Goal: Task Accomplishment & Management: Use online tool/utility

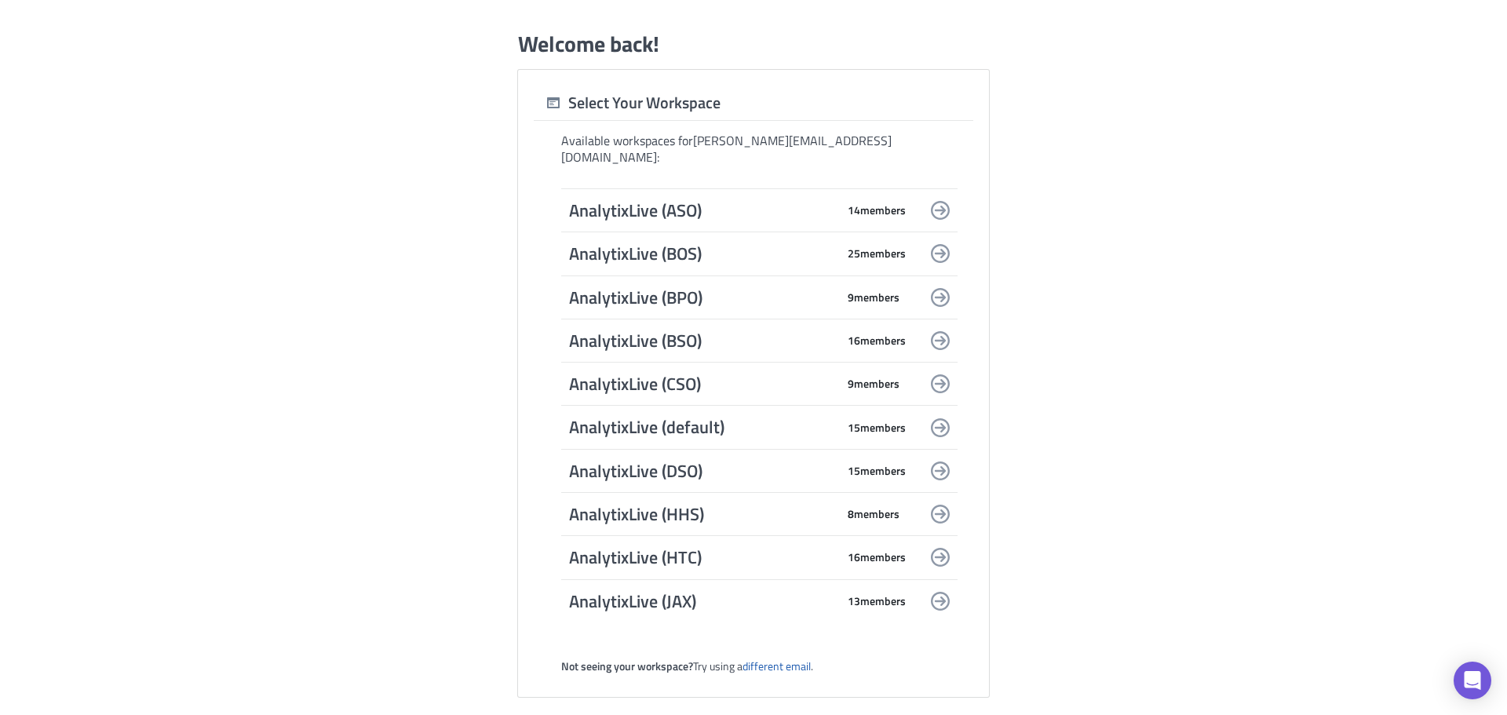
click at [692, 416] on span "AnalytixLive (default)" at bounding box center [702, 427] width 267 height 22
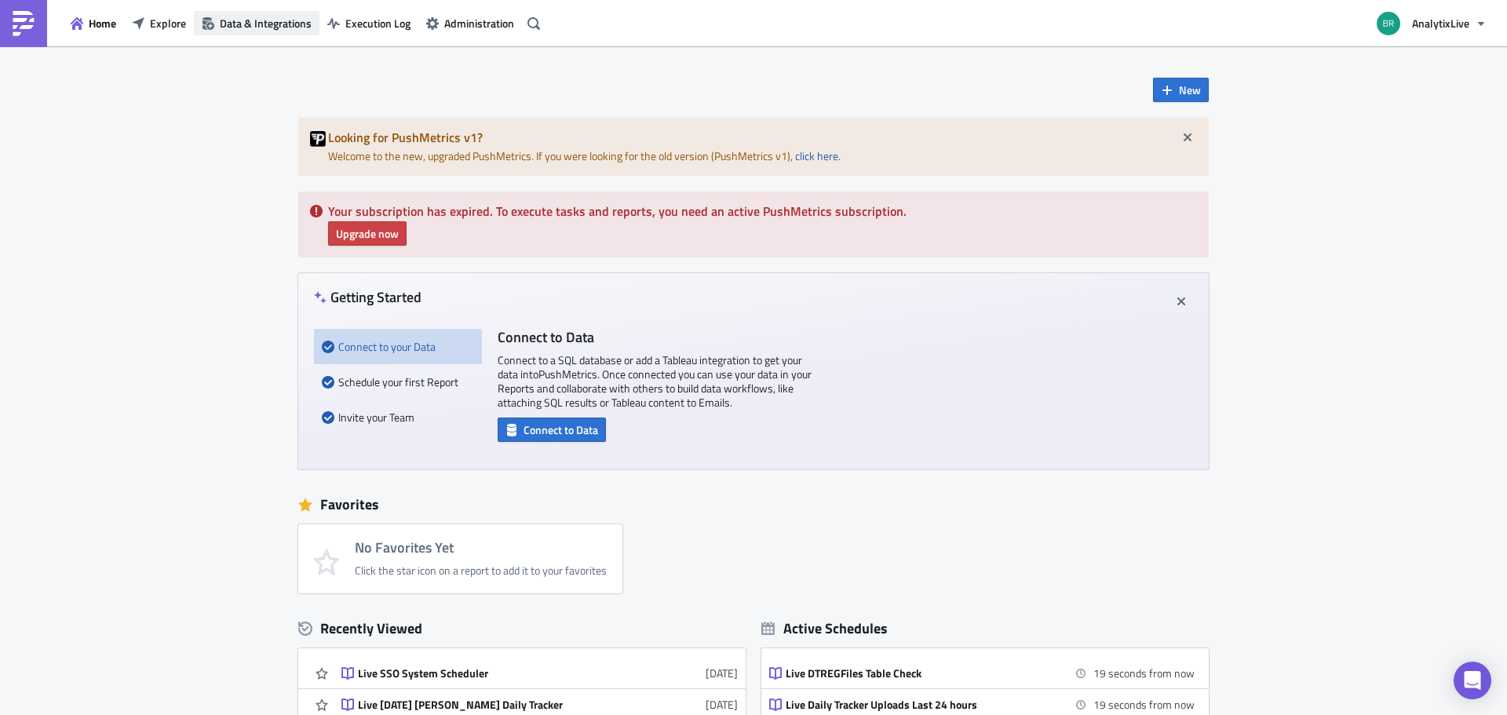
click at [279, 20] on span "Data & Integrations" at bounding box center [266, 23] width 92 height 16
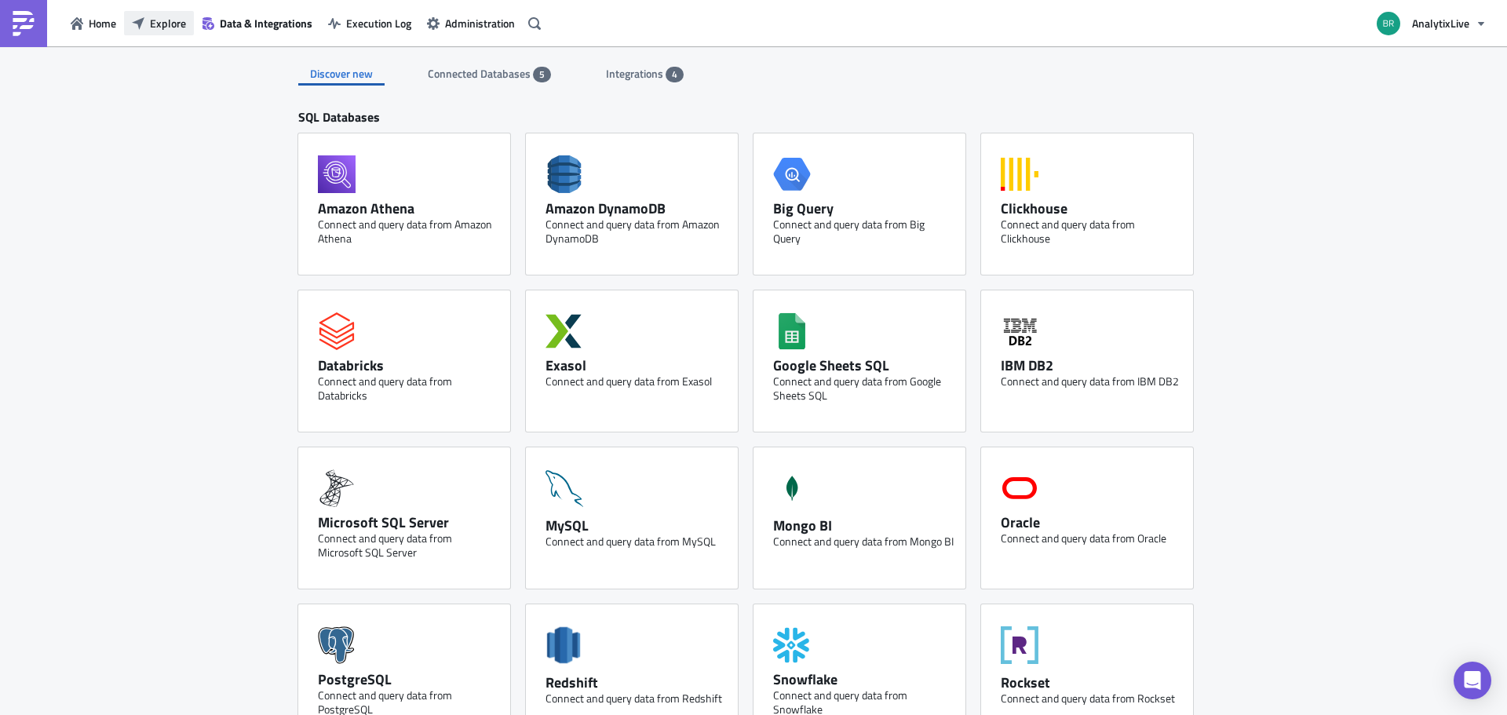
click at [170, 19] on span "Explore" at bounding box center [168, 23] width 36 height 16
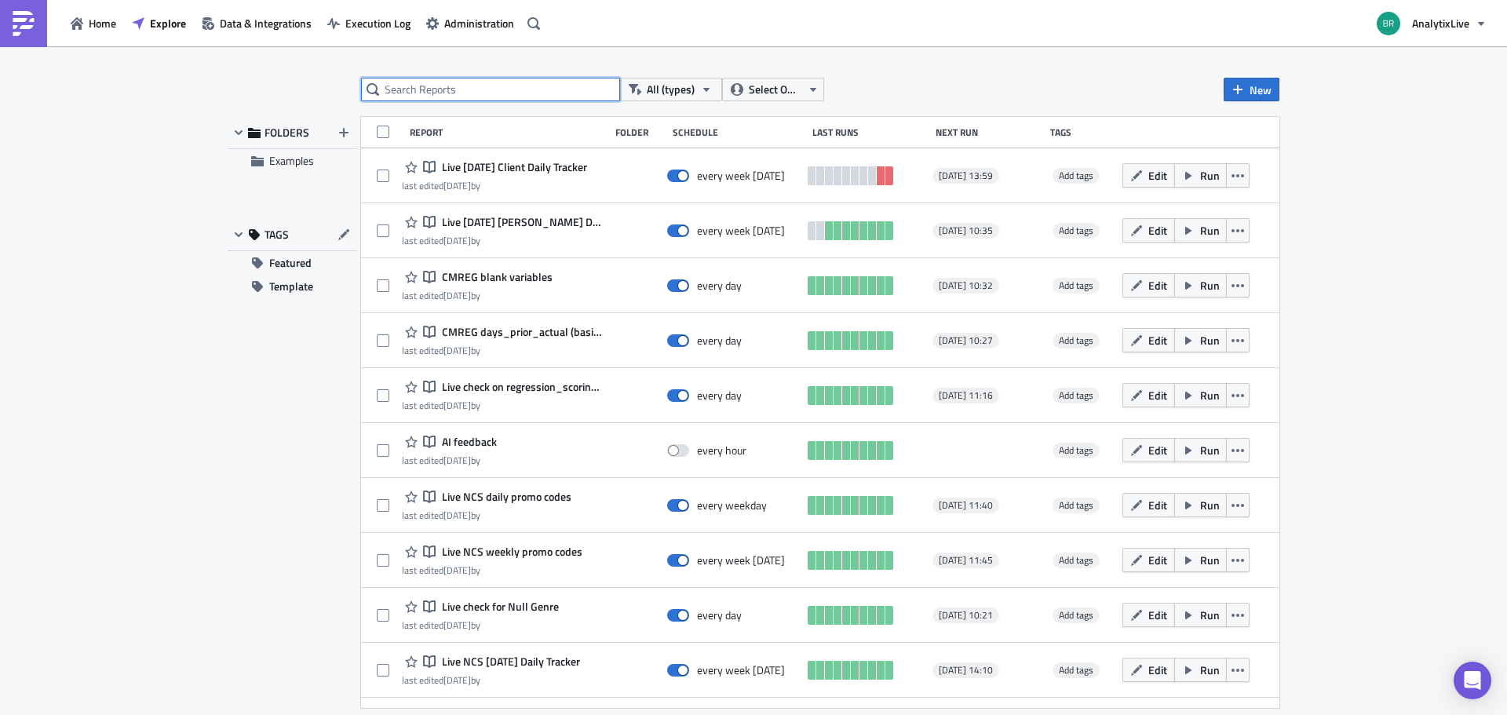
click at [460, 95] on input "text" at bounding box center [490, 90] width 259 height 24
type input "SSO"
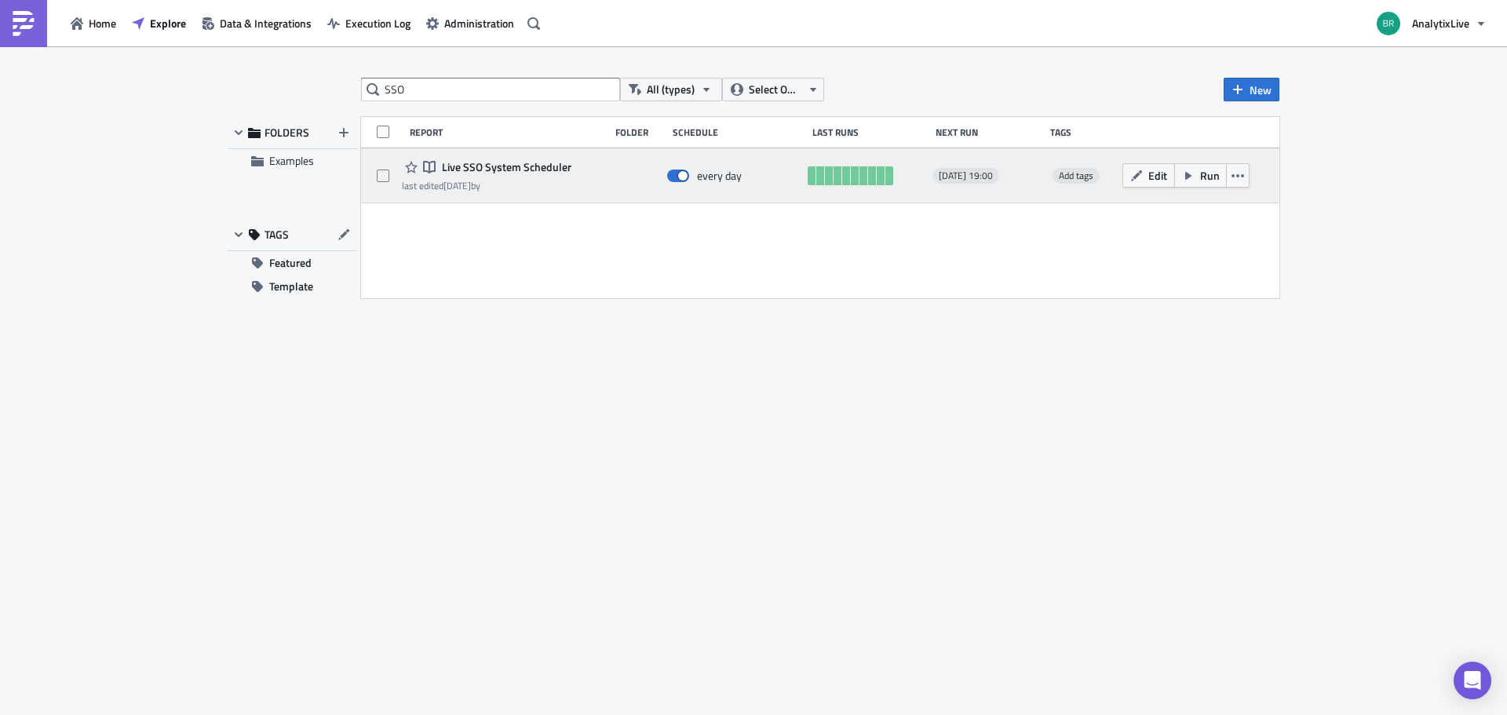
click at [500, 168] on span "Live SSO System Scheduler" at bounding box center [504, 167] width 133 height 14
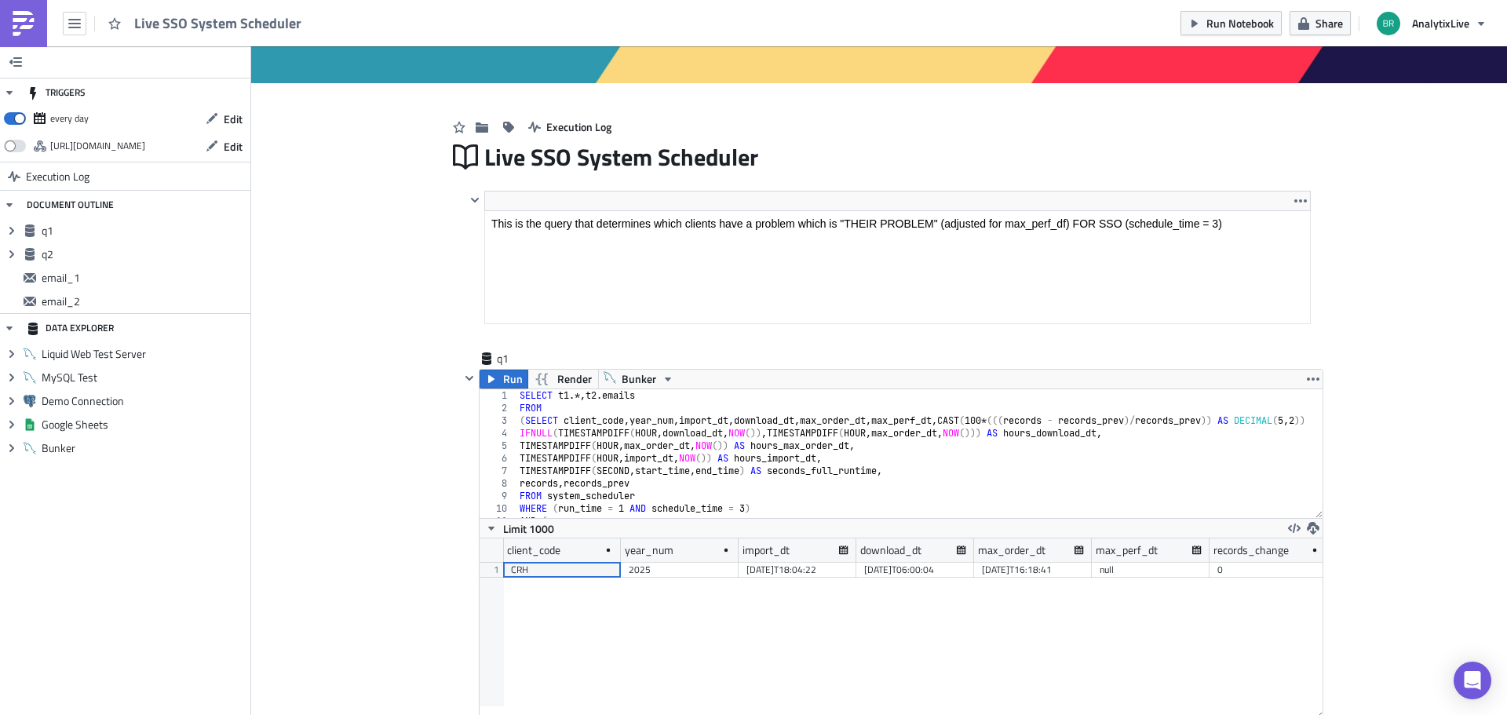
scroll to position [350, 0]
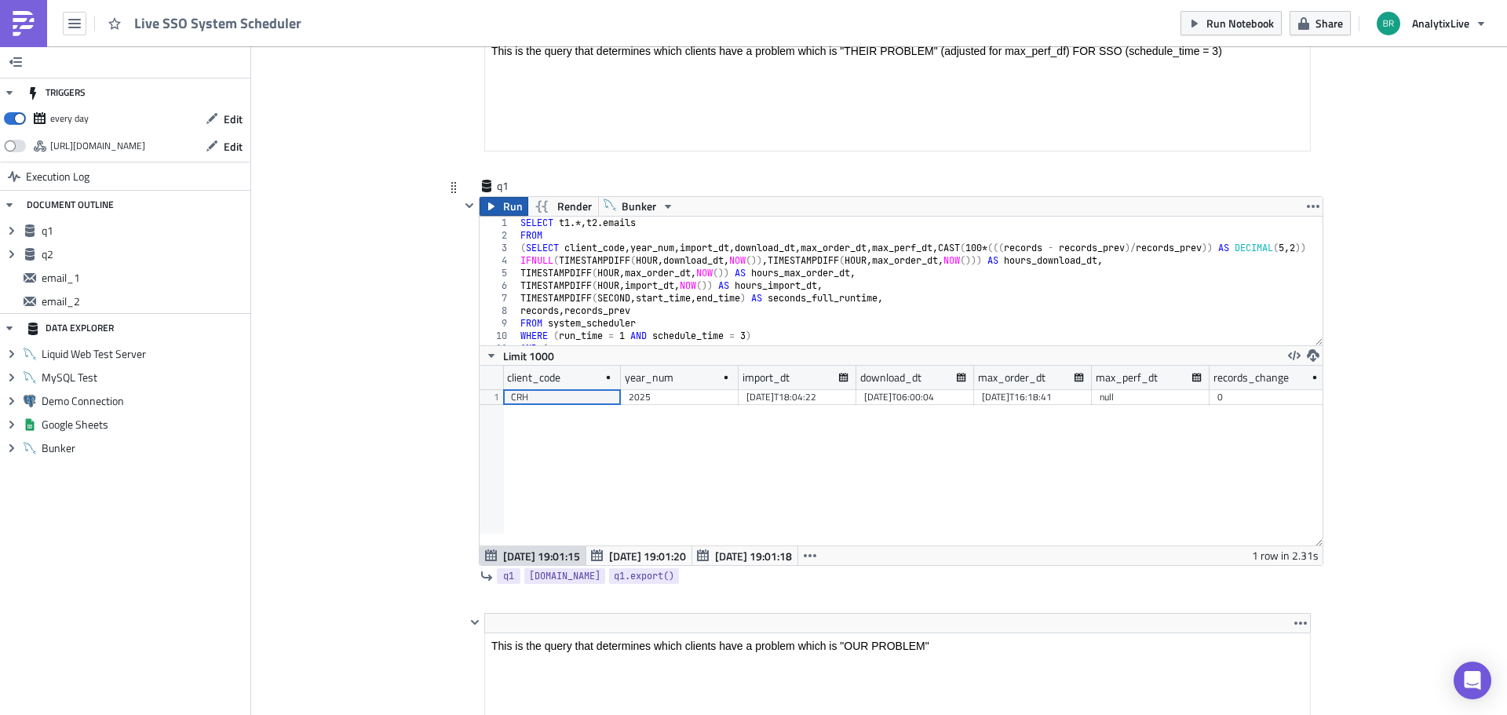
click at [503, 206] on span "Run" at bounding box center [513, 206] width 20 height 19
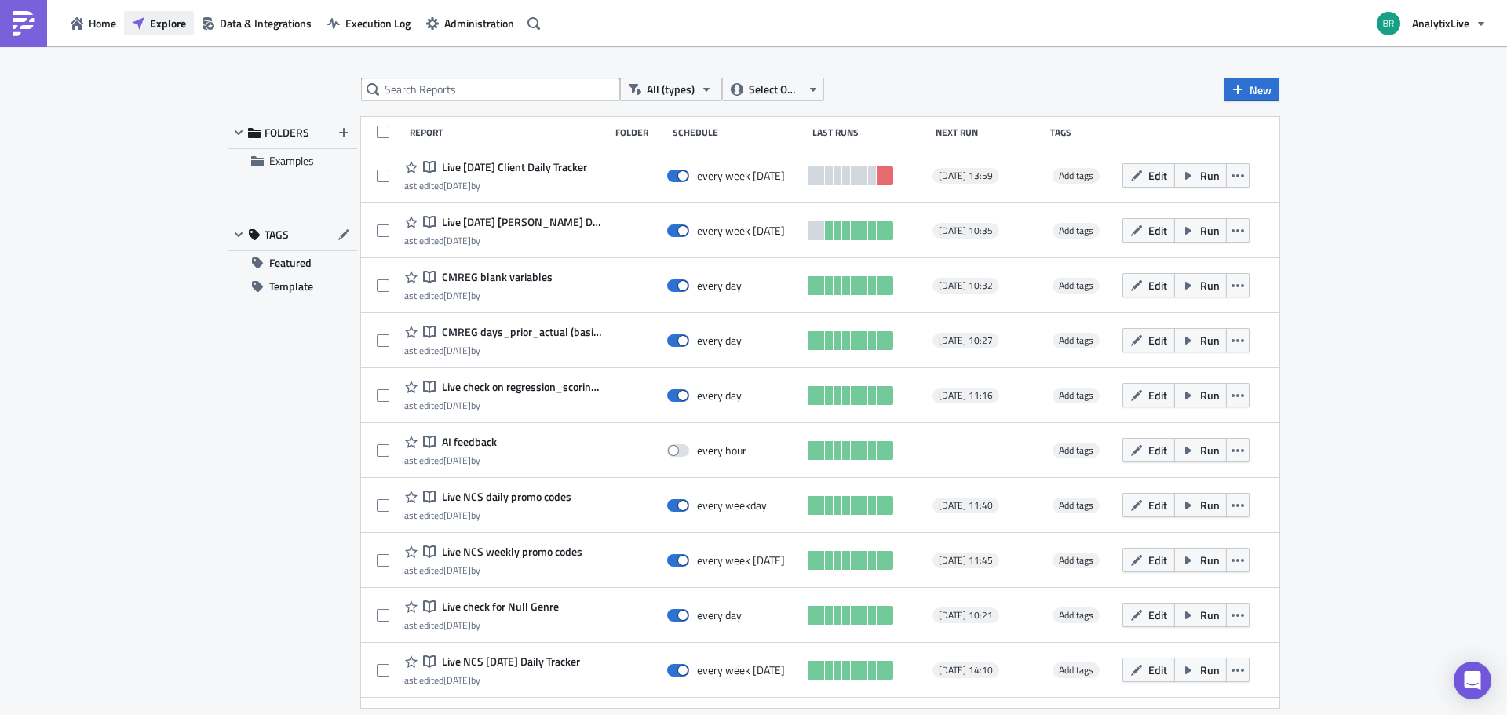
click at [156, 14] on button "Explore" at bounding box center [159, 23] width 70 height 24
click at [95, 22] on span "Home" at bounding box center [102, 23] width 27 height 16
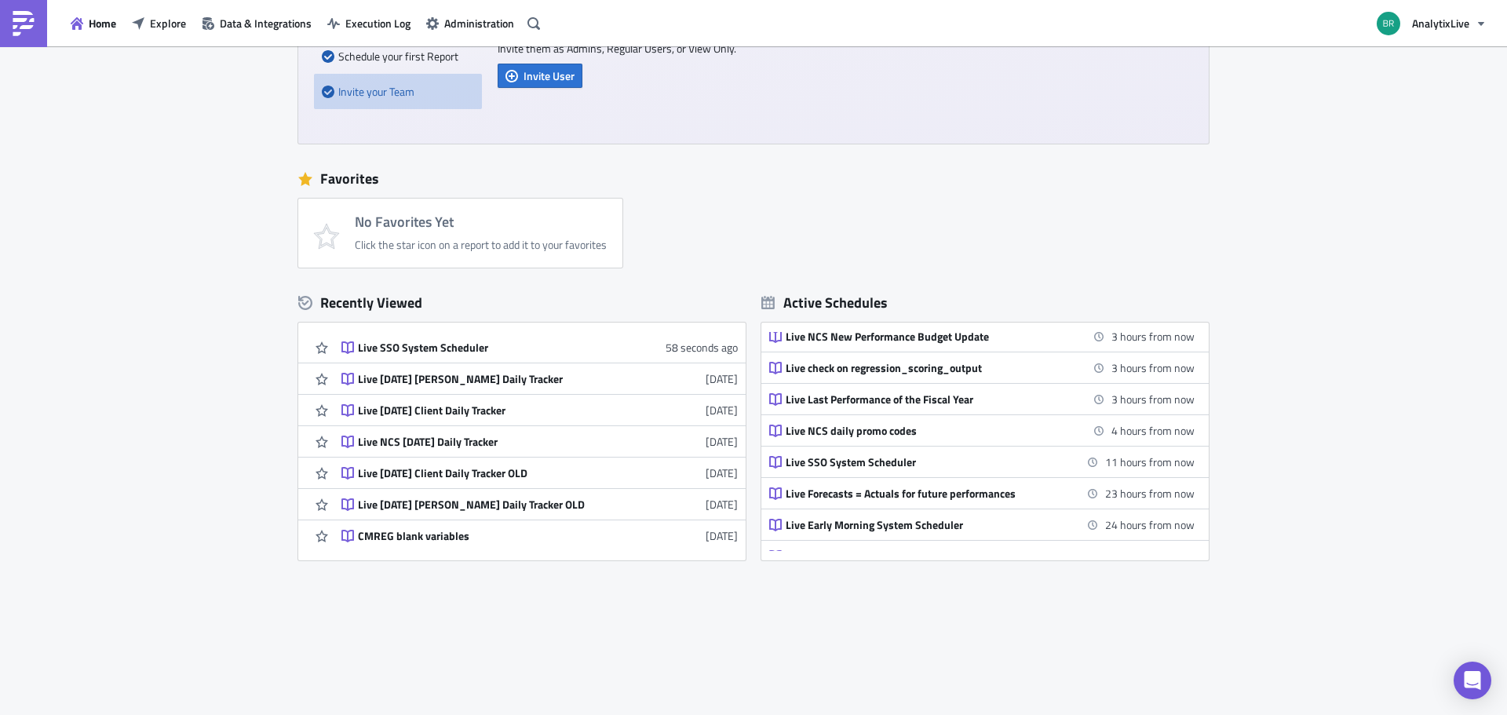
scroll to position [488, 0]
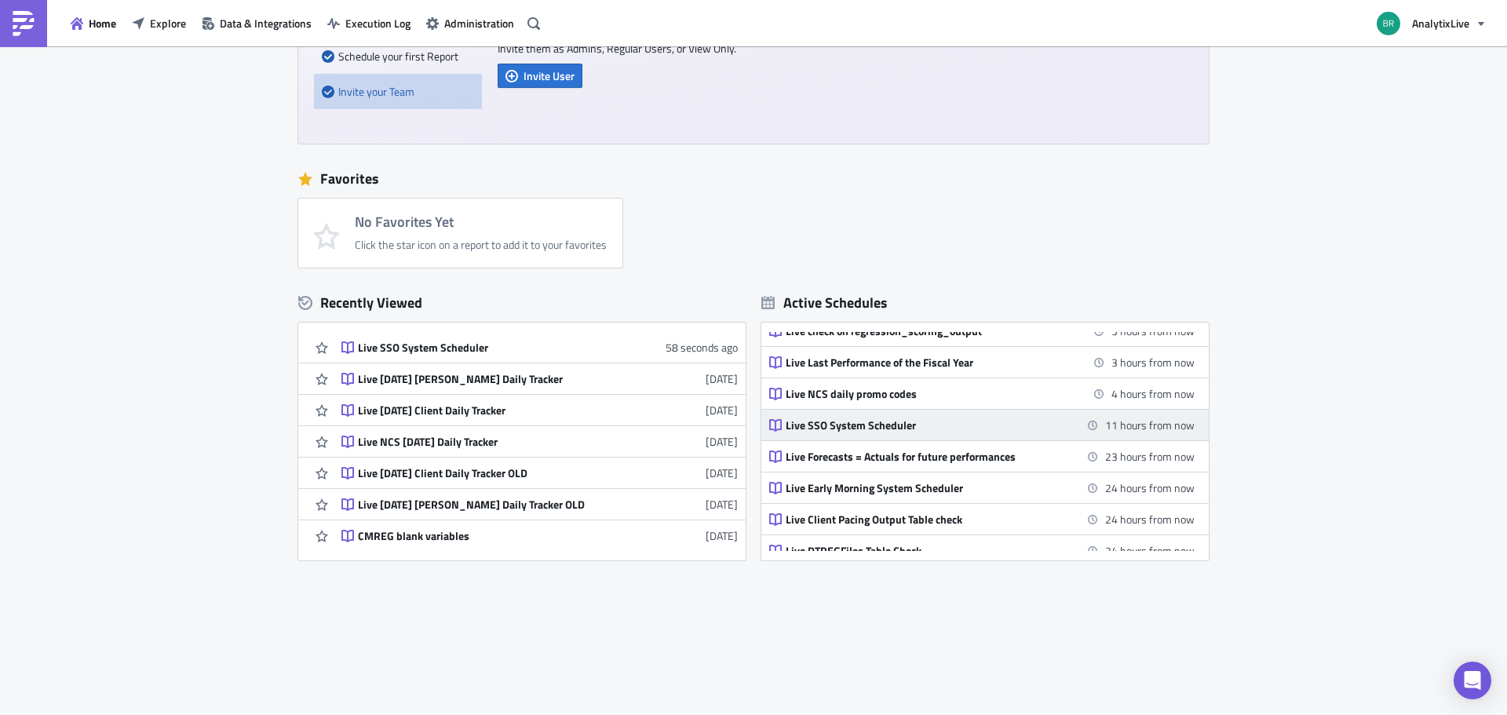
click at [832, 424] on div "Live SSO System Scheduler" at bounding box center [923, 425] width 275 height 14
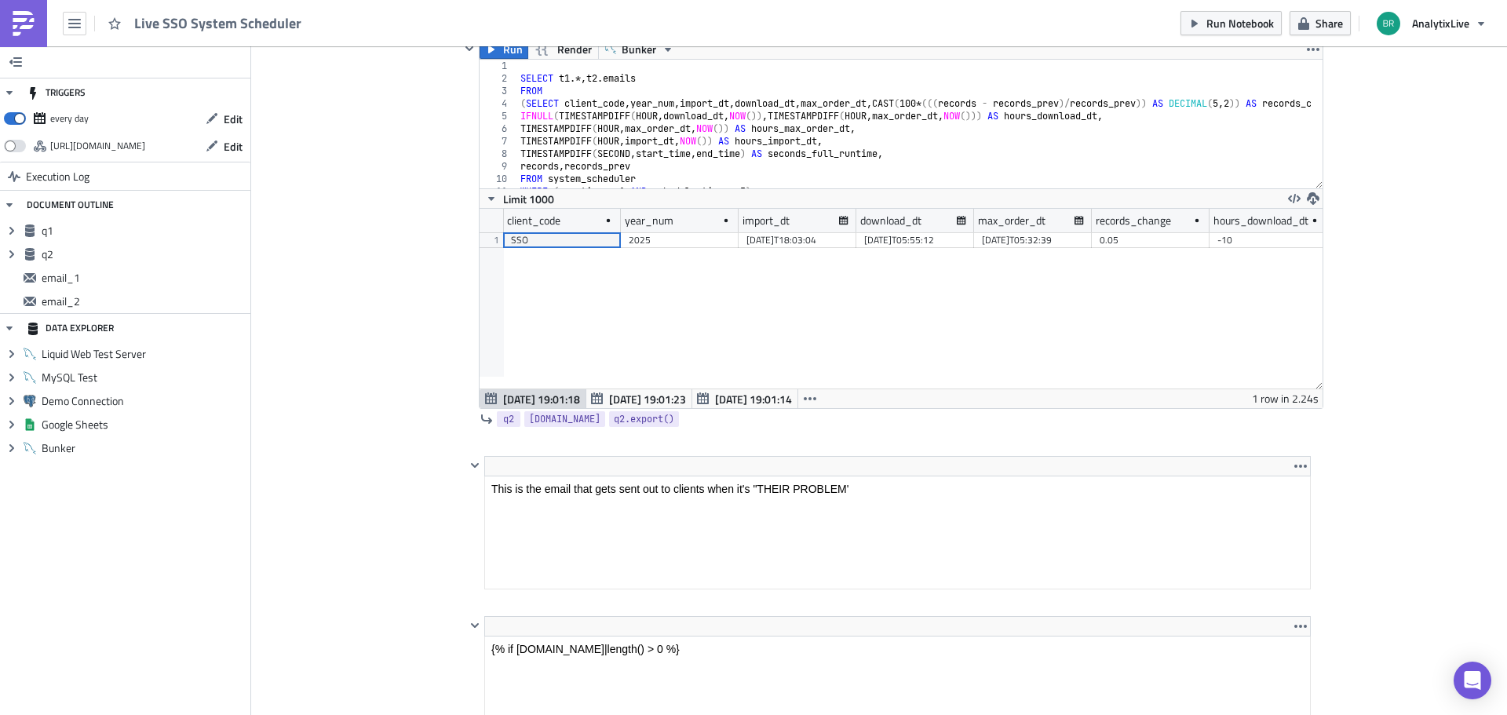
scroll to position [1028, 0]
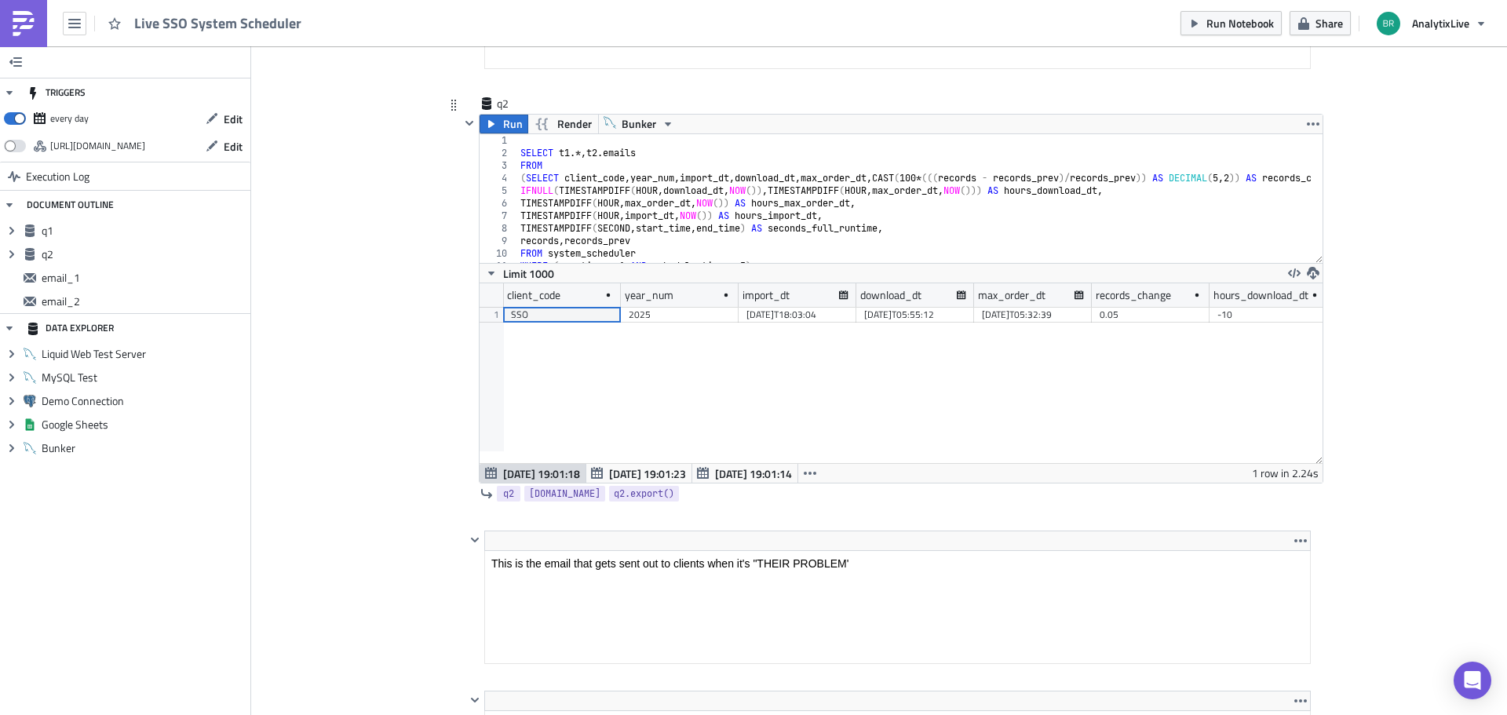
drag, startPoint x: 502, startPoint y: 122, endPoint x: 1043, endPoint y: 442, distance: 628.3
click at [1043, 442] on div "Run Render Bunker 1 2 3 4 5 6 7 8 9 10 11 12 SELECT t1 .*, t2 . emails FROM ( S…" at bounding box center [901, 299] width 845 height 370
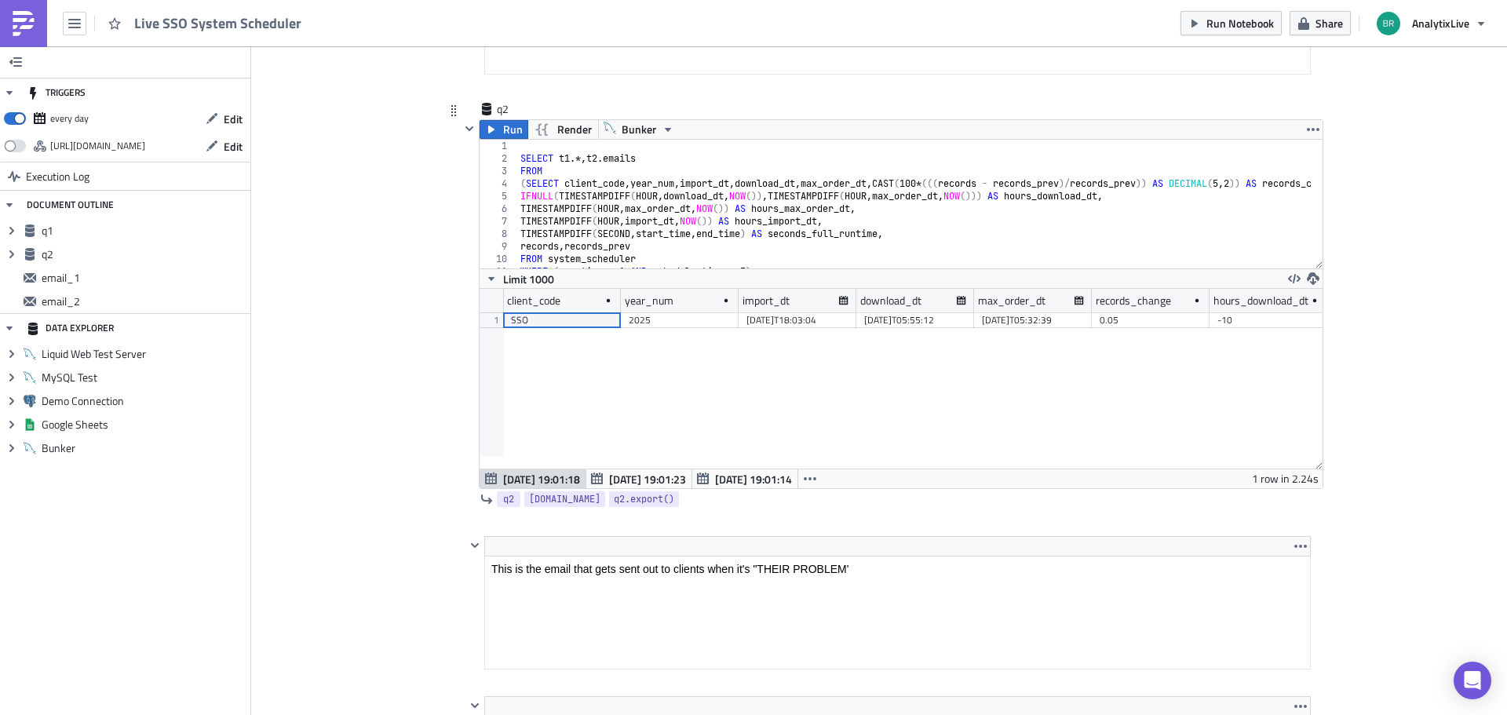
scroll to position [0, 124]
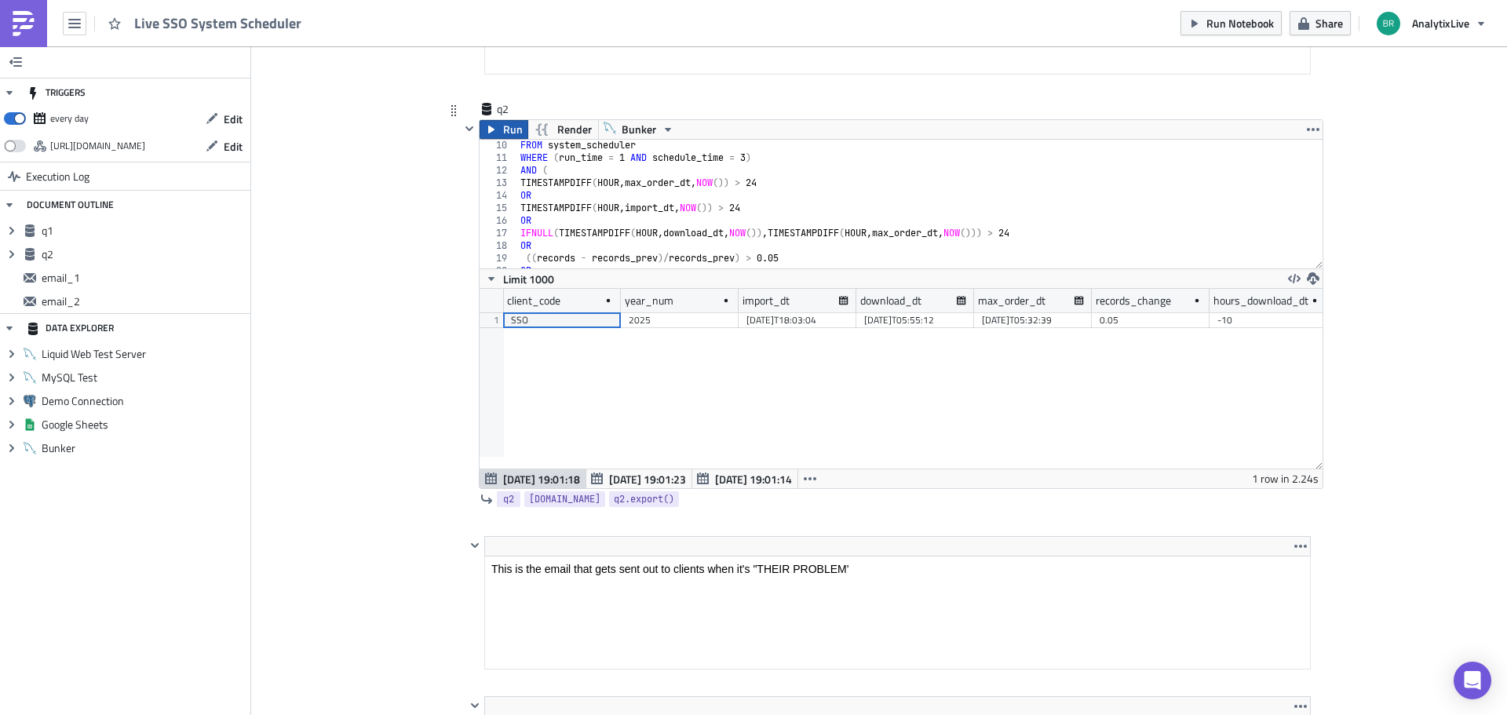
click at [496, 130] on button "Run" at bounding box center [504, 129] width 49 height 19
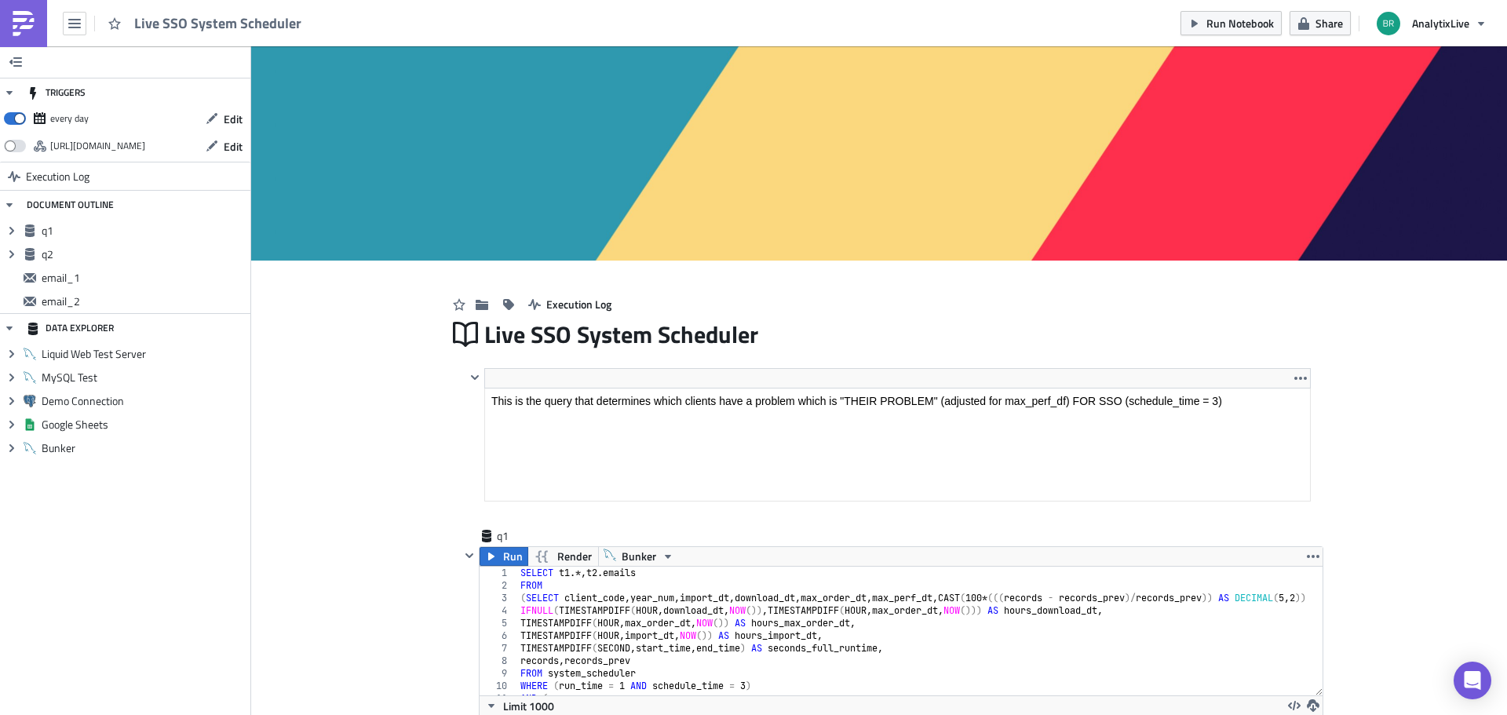
scroll to position [256, 0]
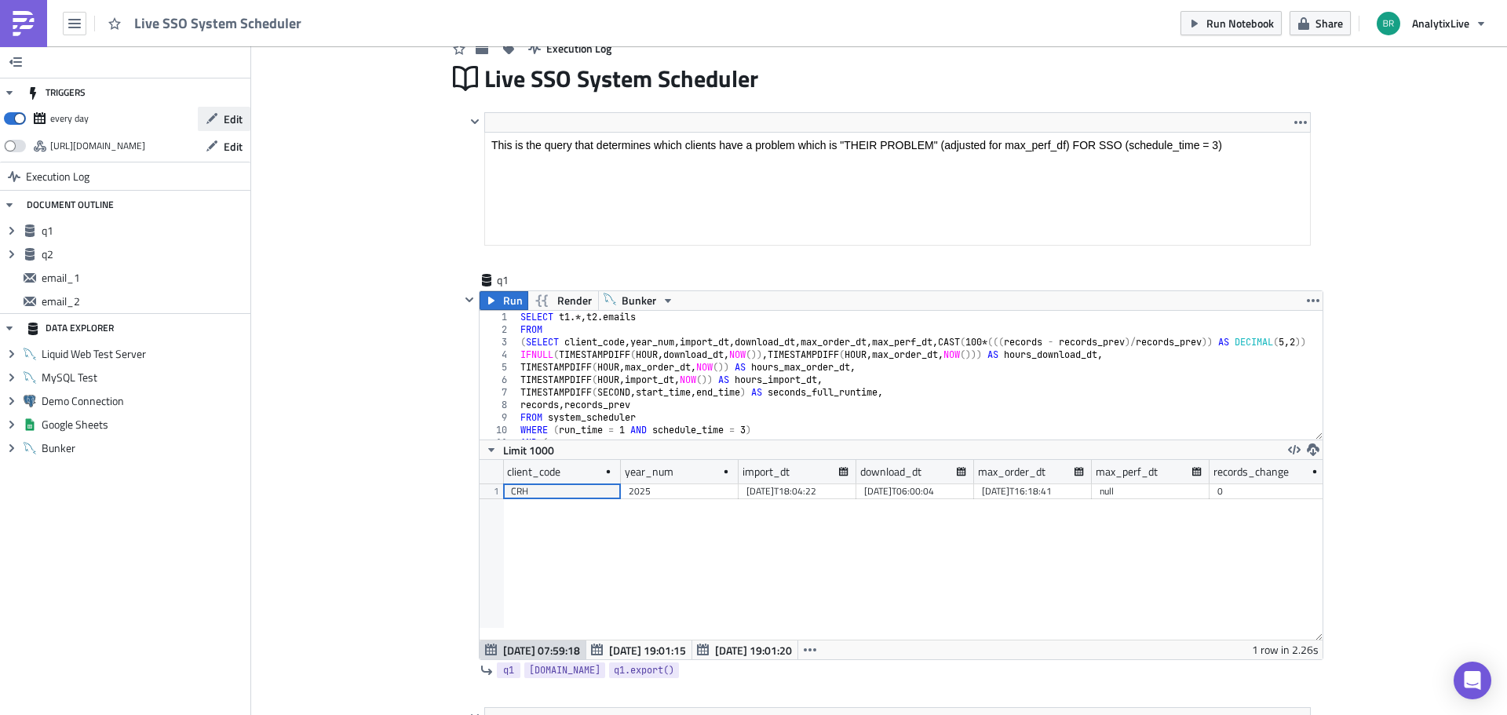
click at [228, 115] on span "Edit" at bounding box center [233, 119] width 19 height 16
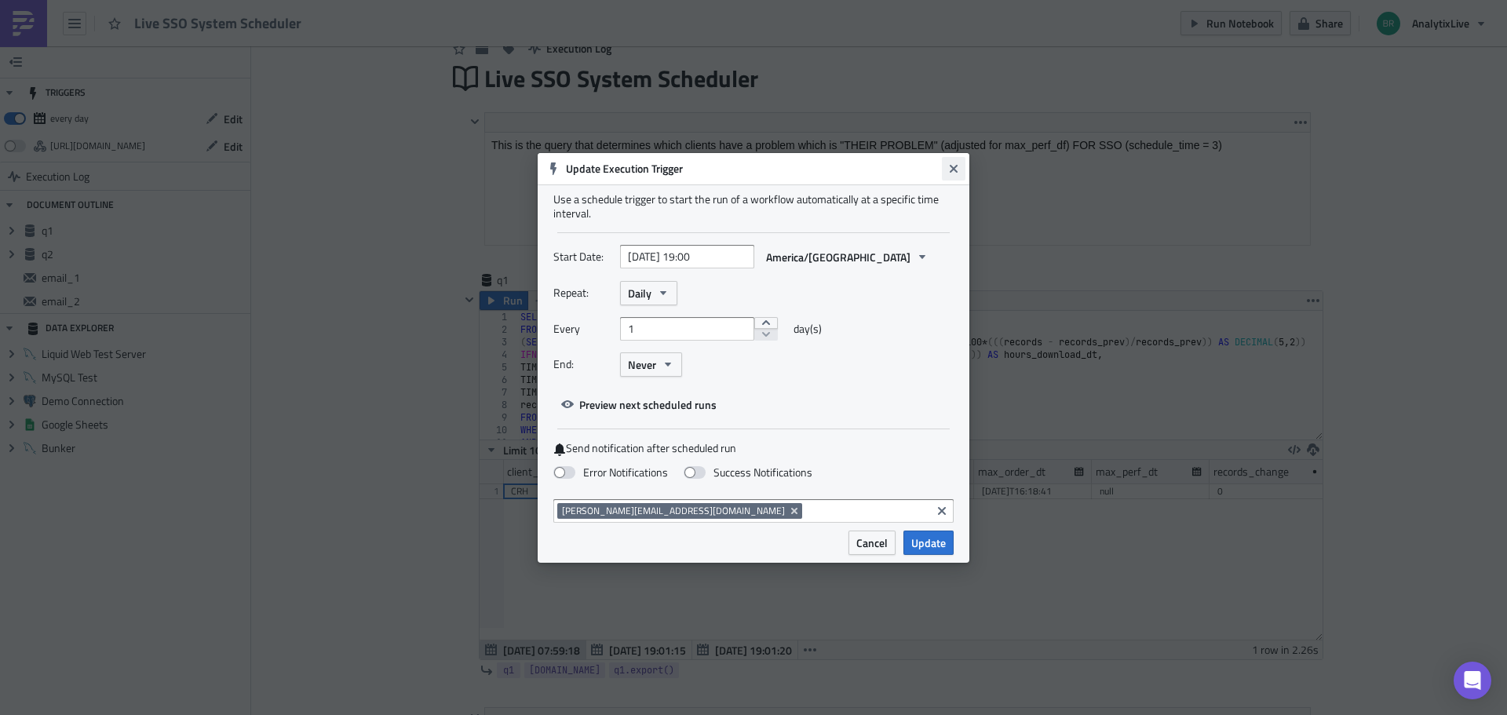
click at [952, 171] on icon "Close" at bounding box center [954, 168] width 8 height 8
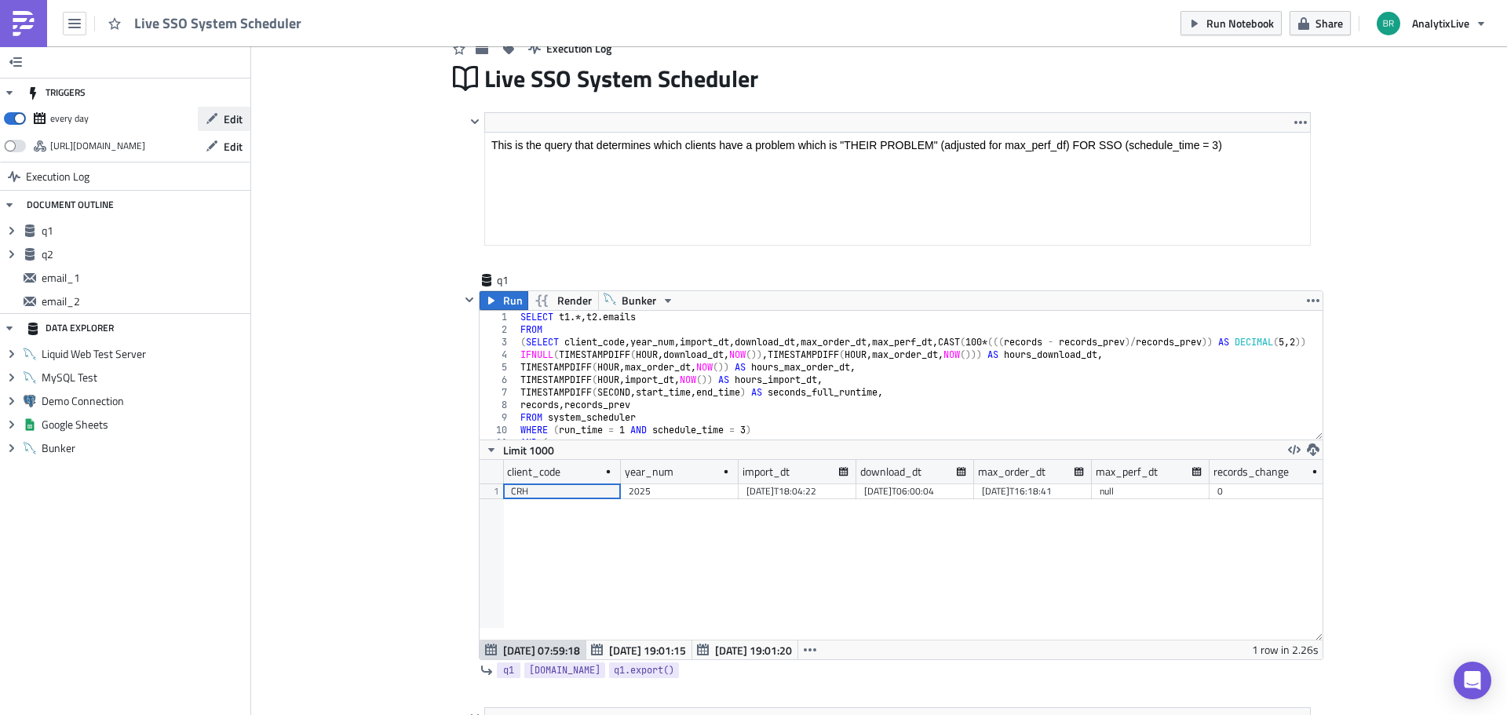
click at [228, 116] on span "Edit" at bounding box center [233, 119] width 19 height 16
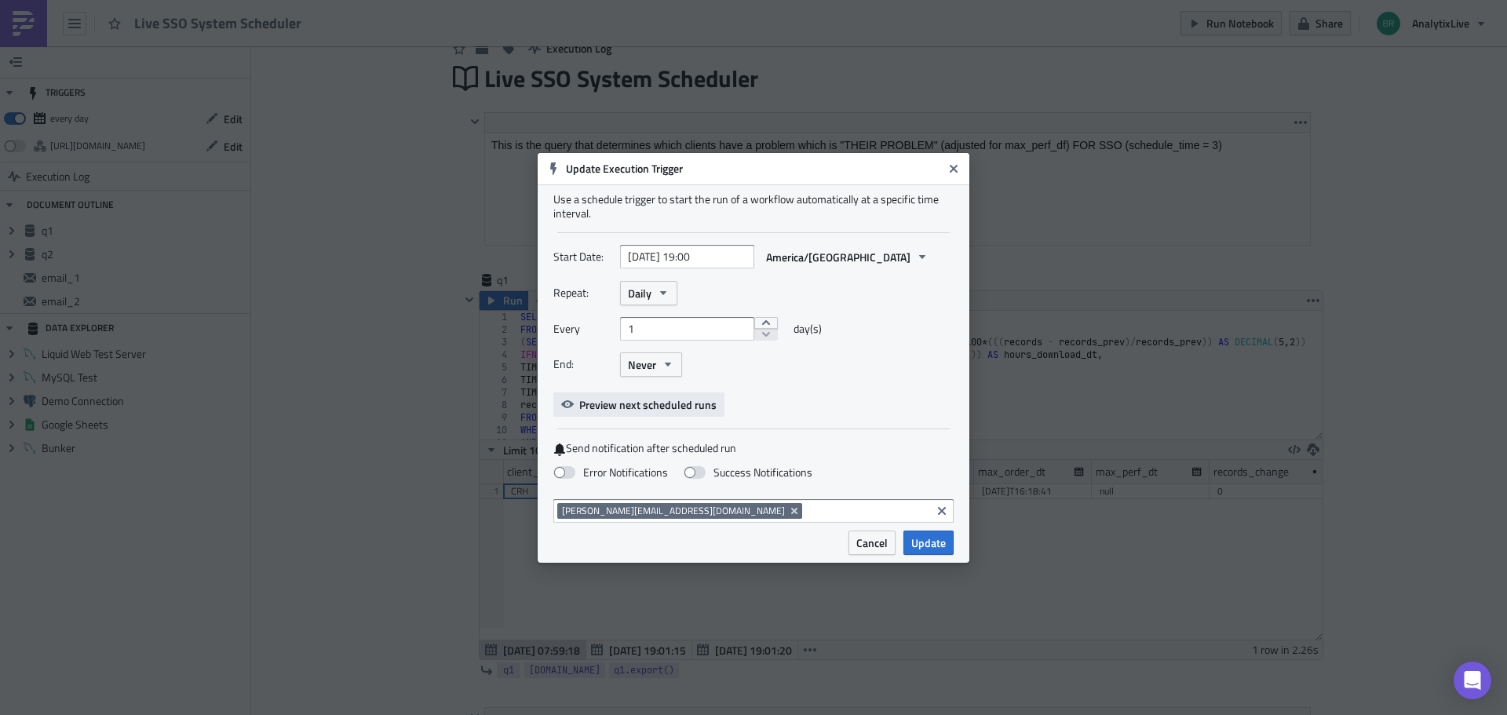
click at [679, 404] on span "Preview next scheduled runs" at bounding box center [647, 404] width 137 height 16
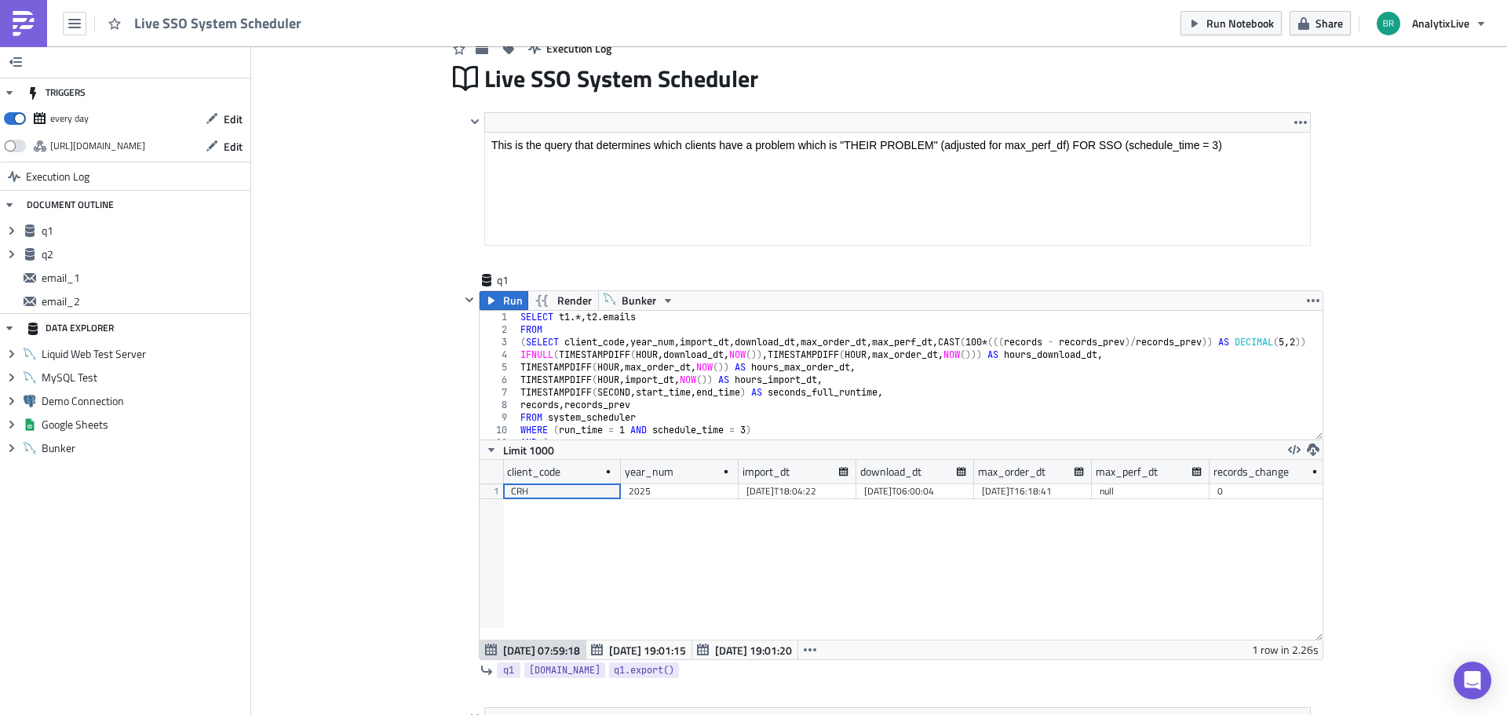
scroll to position [0, 0]
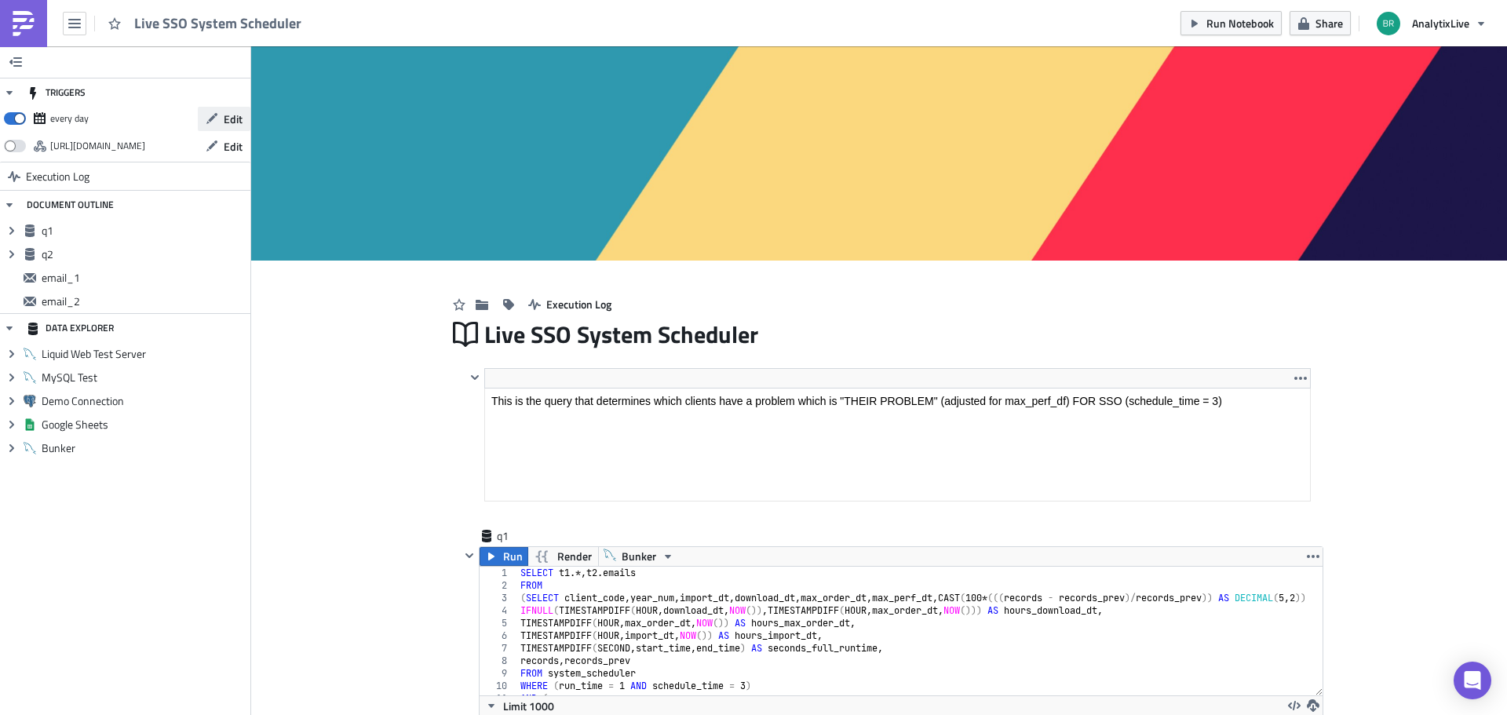
click at [243, 124] on button "Edit" at bounding box center [224, 119] width 53 height 24
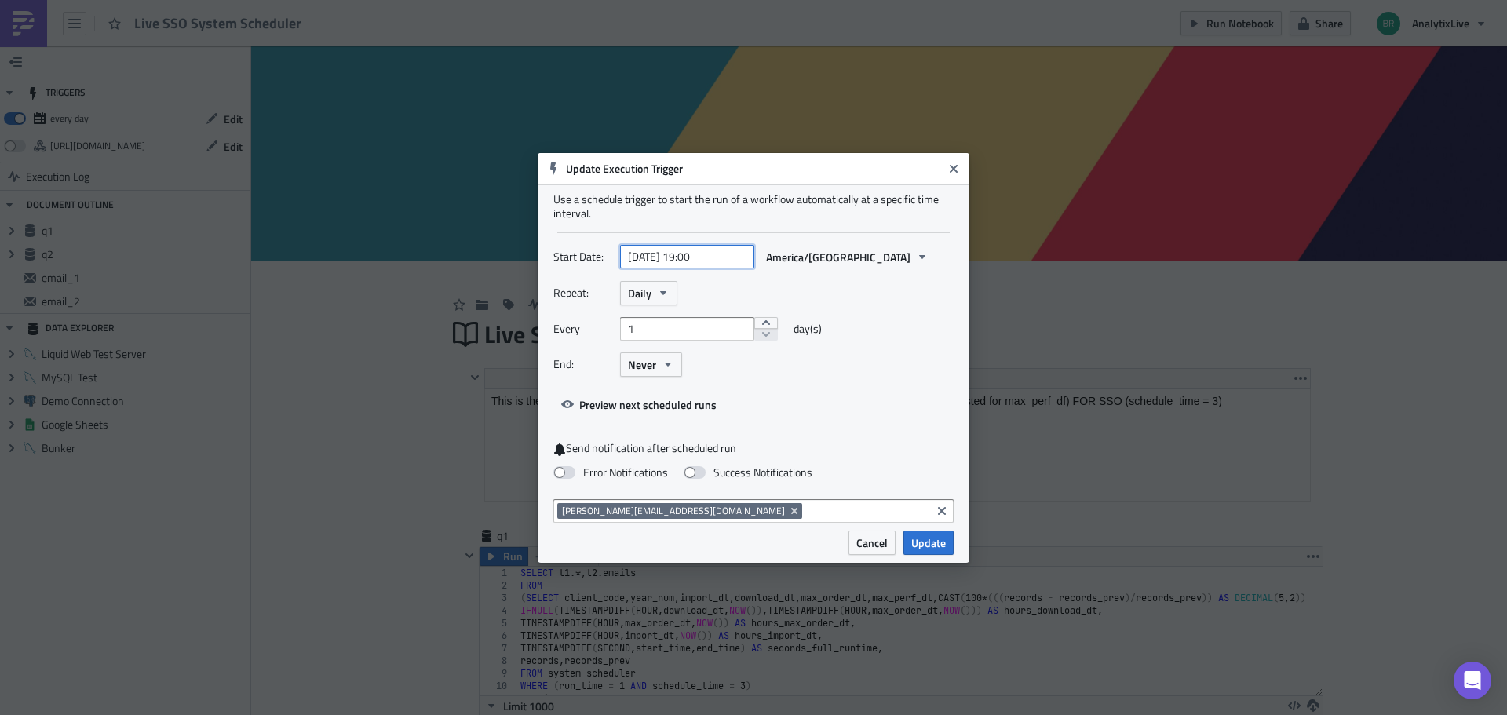
select select "1"
select select "2025"
click at [707, 252] on input "2025-02-17 19:00" at bounding box center [687, 257] width 134 height 24
click at [709, 259] on input "2025-02-17 19:00" at bounding box center [687, 257] width 134 height 24
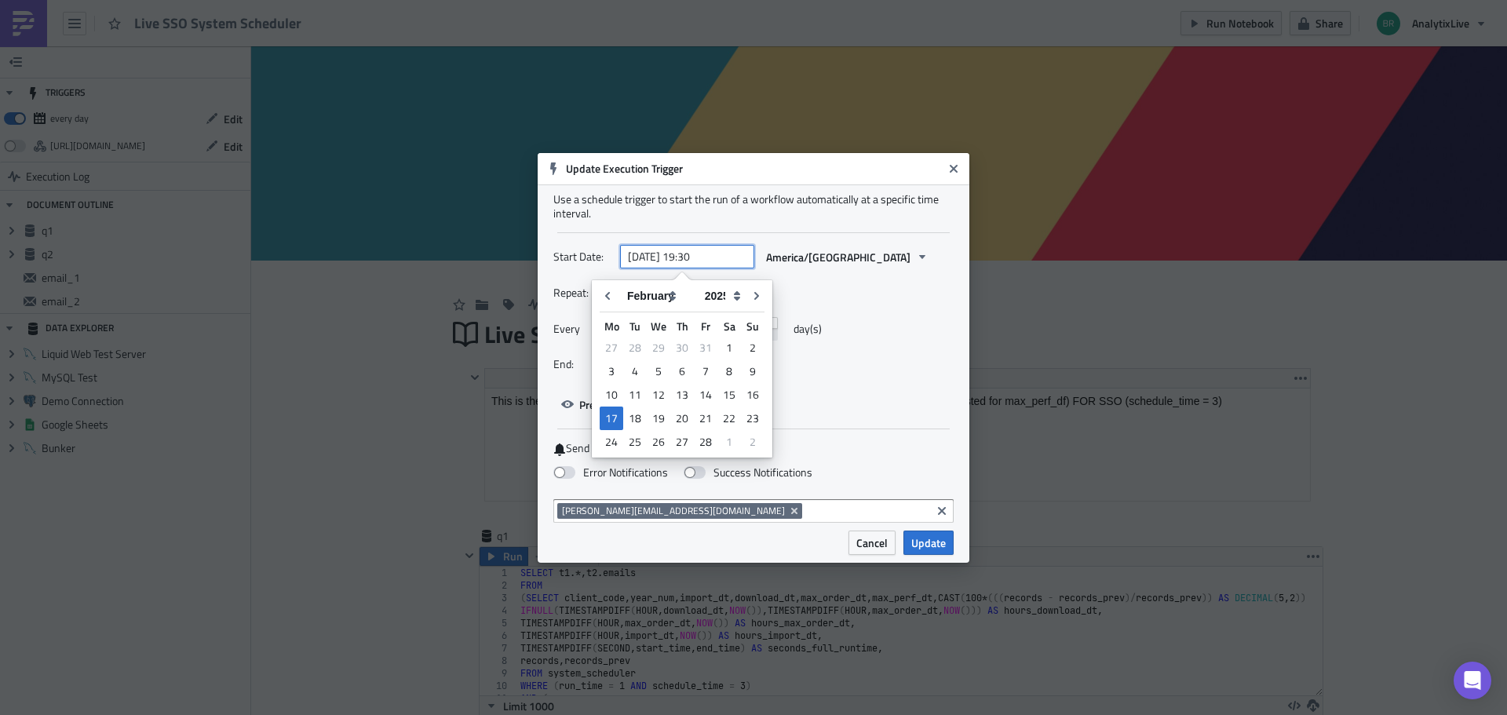
type input "2025-02-17 19:30"
click at [964, 325] on div "Use a schedule trigger to start the run of a workflow automatically at a specif…" at bounding box center [754, 357] width 432 height 346
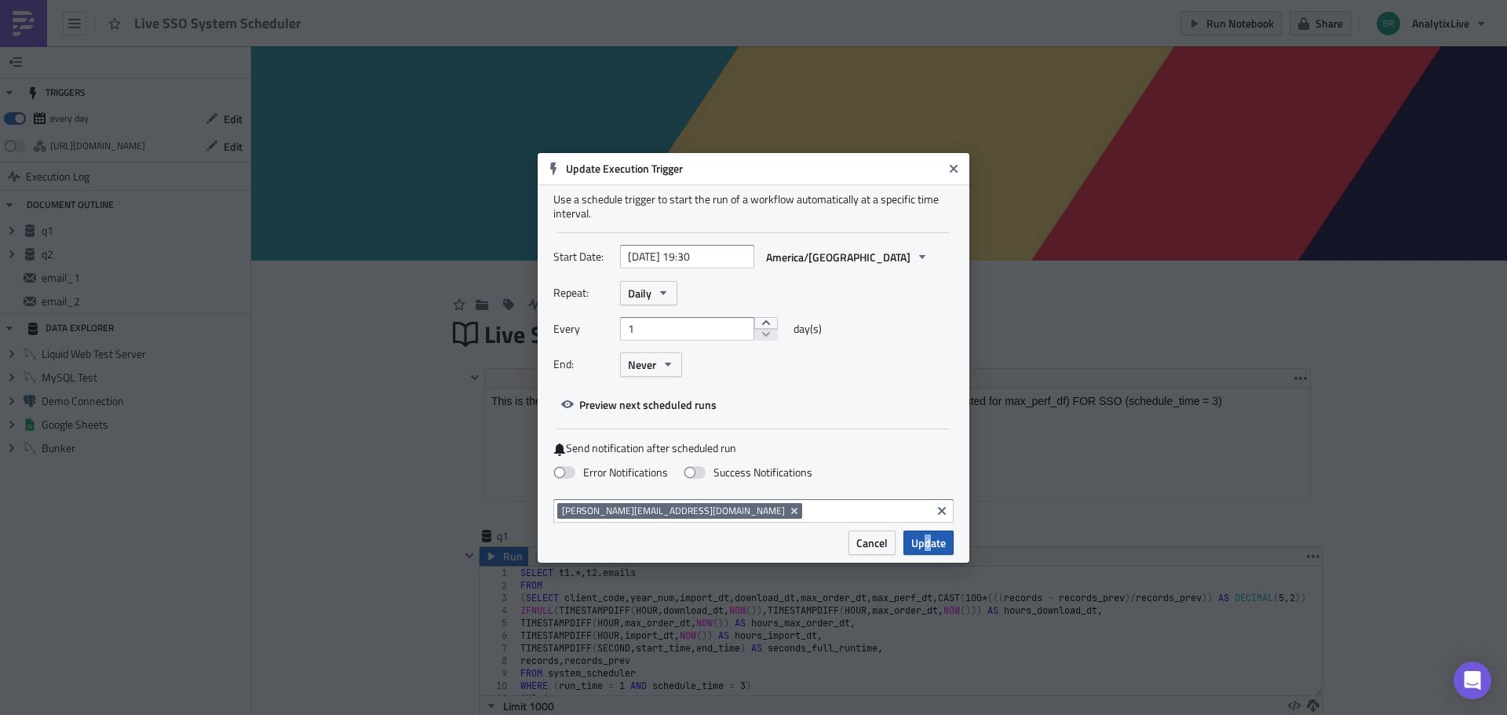
click at [928, 546] on span "Update" at bounding box center [929, 543] width 35 height 16
